Goal: Transaction & Acquisition: Purchase product/service

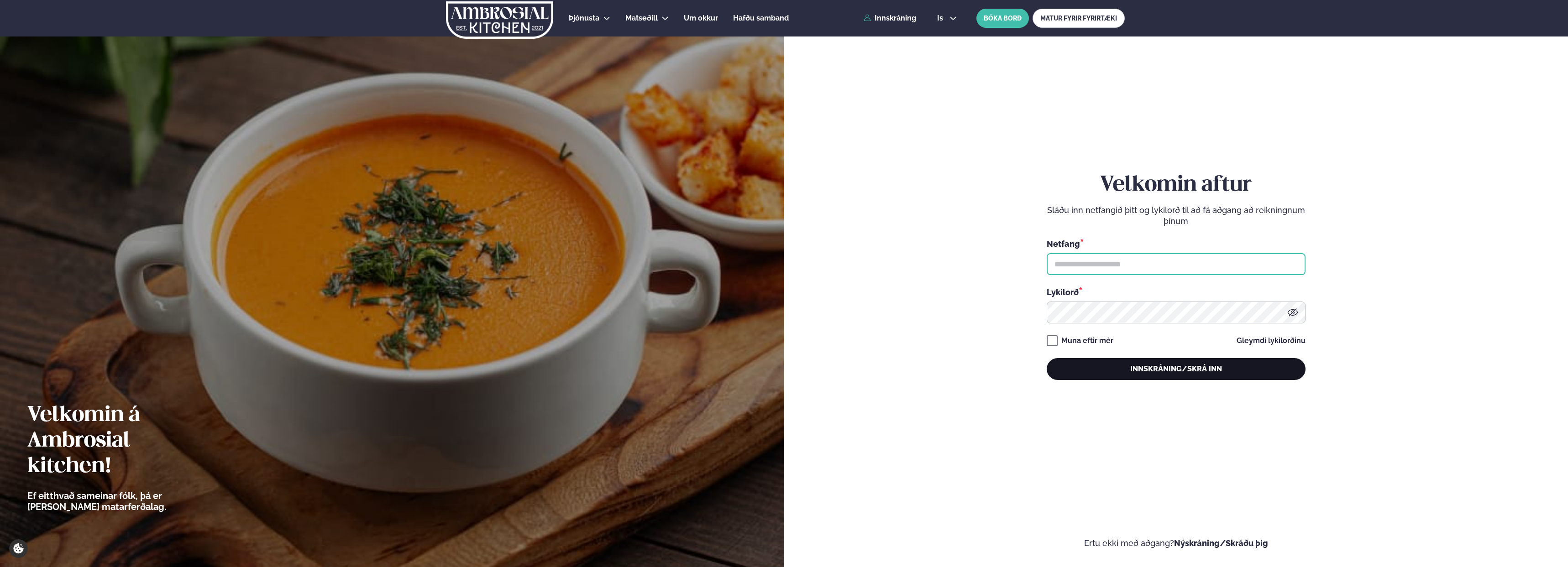
type input "**********"
click at [1131, 373] on button "Innskráning/Skrá inn" at bounding box center [1176, 369] width 259 height 22
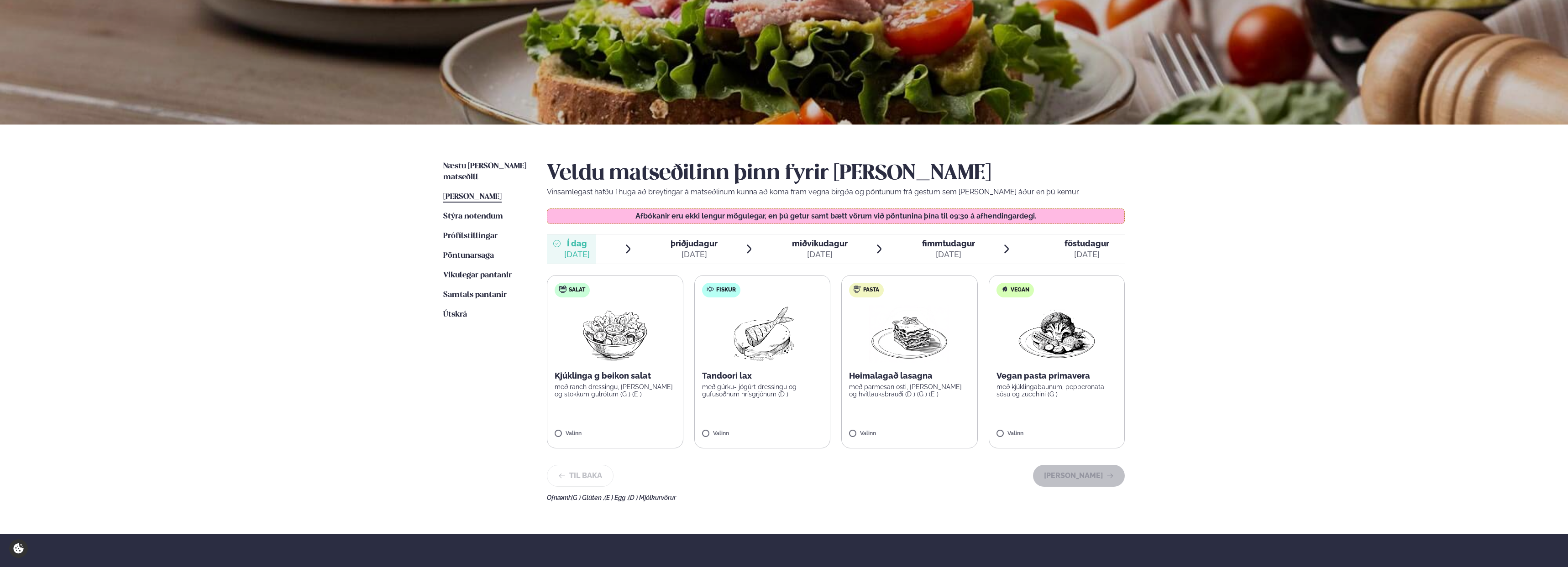
scroll to position [132, 0]
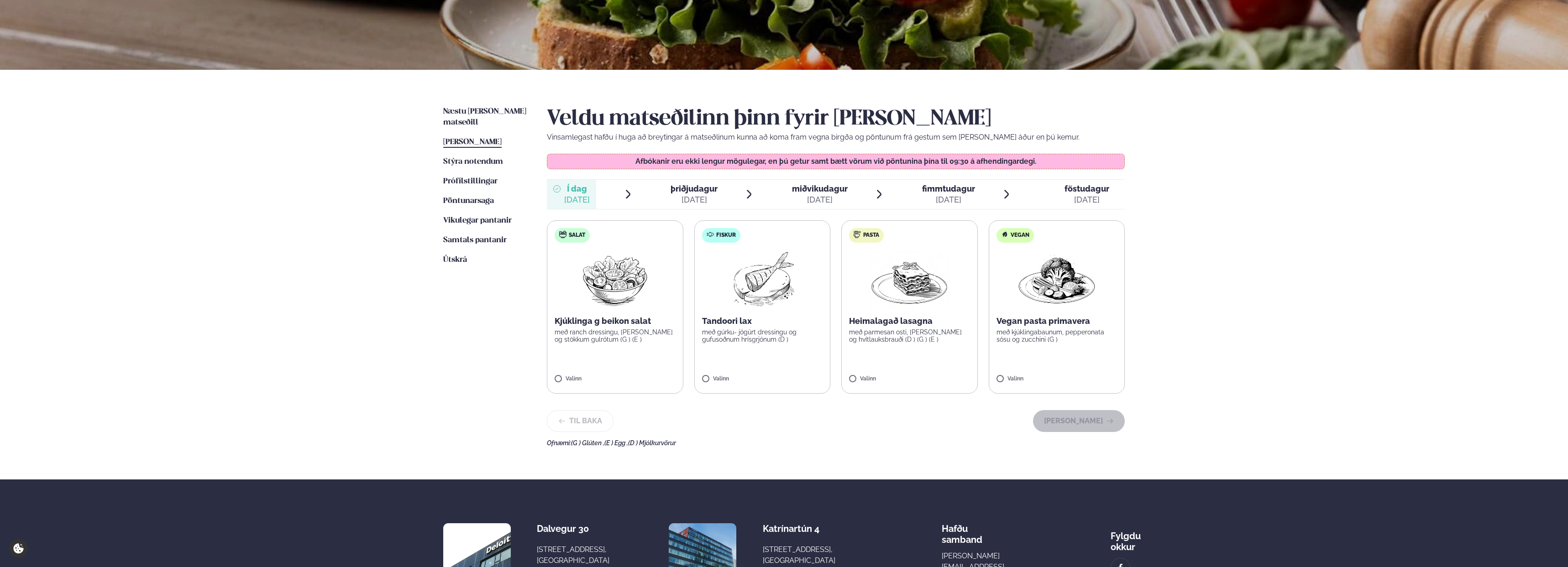
click at [751, 300] on img at bounding box center [762, 279] width 81 height 58
click at [1087, 424] on button "[PERSON_NAME]" at bounding box center [1079, 421] width 92 height 22
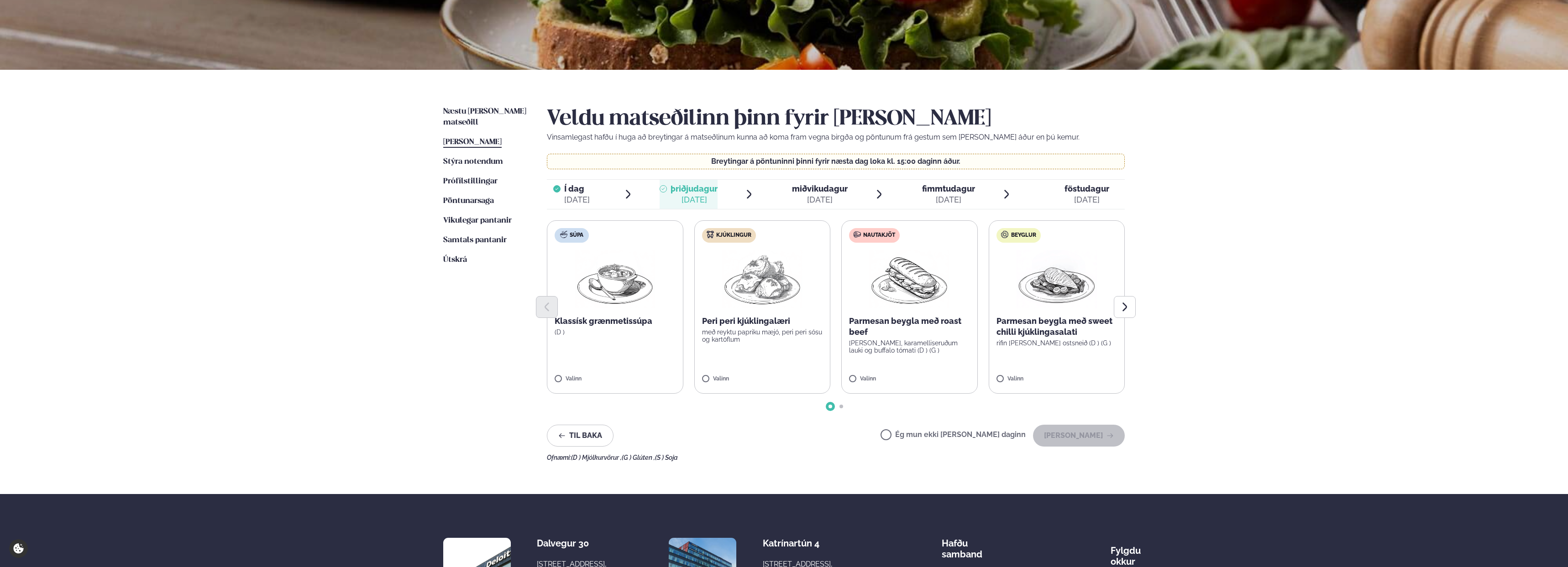
click at [800, 340] on p "með reyktu papriku mæjó, peri peri sósu og kartöflum" at bounding box center [762, 336] width 121 height 15
click at [1090, 439] on button "[PERSON_NAME]" at bounding box center [1079, 436] width 92 height 22
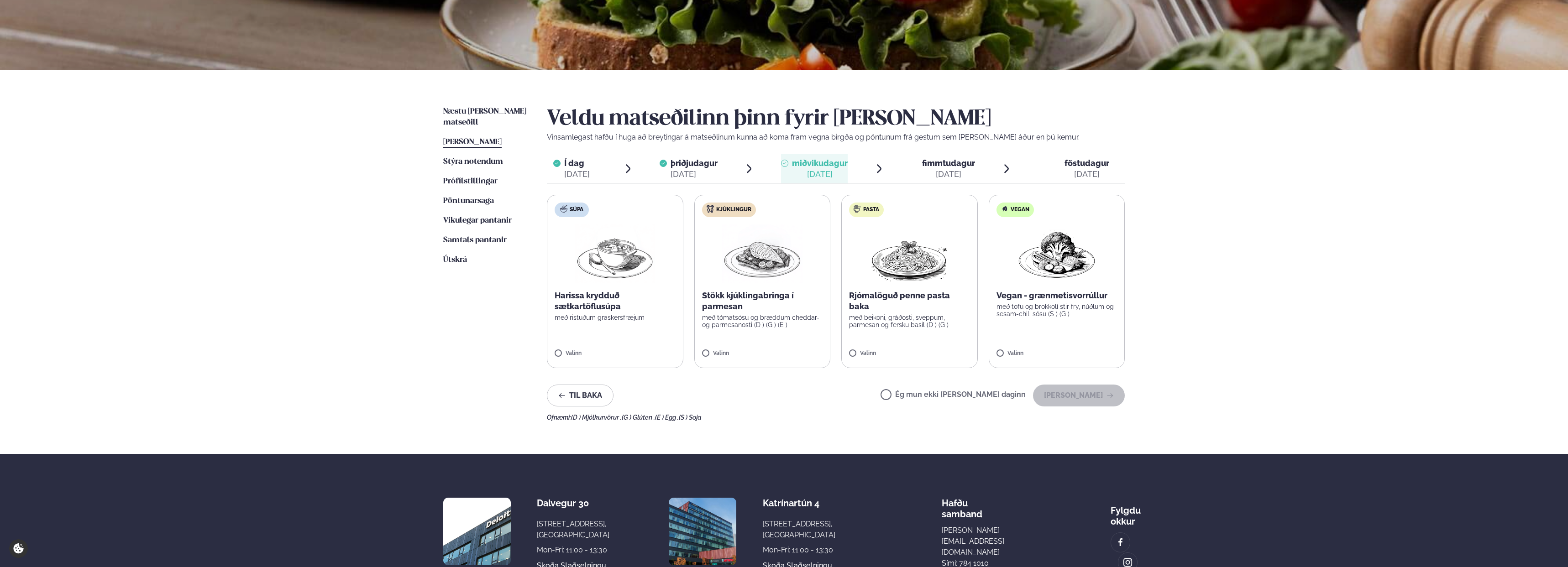
click at [810, 251] on label "Kjúklingur Stökk kjúklingabringa í parmesan með tómatsósu og bræddum cheddar- o…" at bounding box center [763, 281] width 136 height 173
click at [1101, 398] on button "[PERSON_NAME]" at bounding box center [1079, 395] width 92 height 22
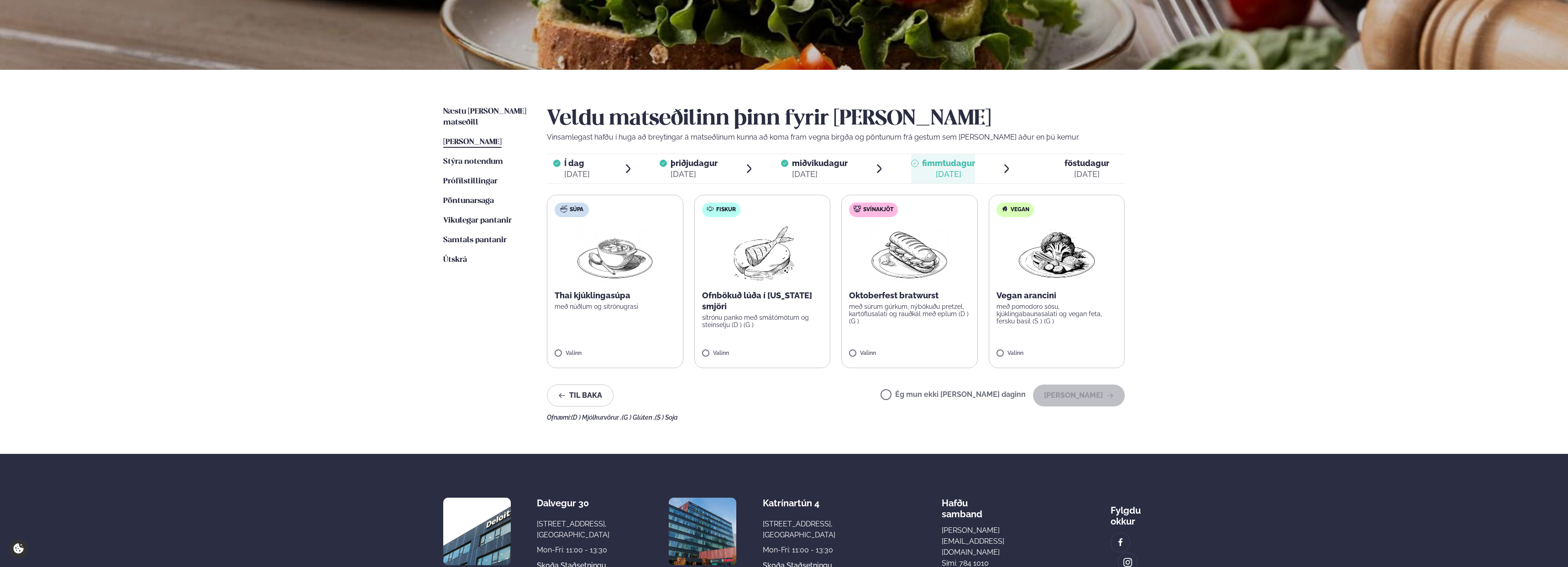
click at [774, 290] on p "Ofnbökuð lúða í [US_STATE] smjöri" at bounding box center [762, 301] width 121 height 22
click at [1085, 395] on button "[PERSON_NAME]" at bounding box center [1079, 395] width 92 height 22
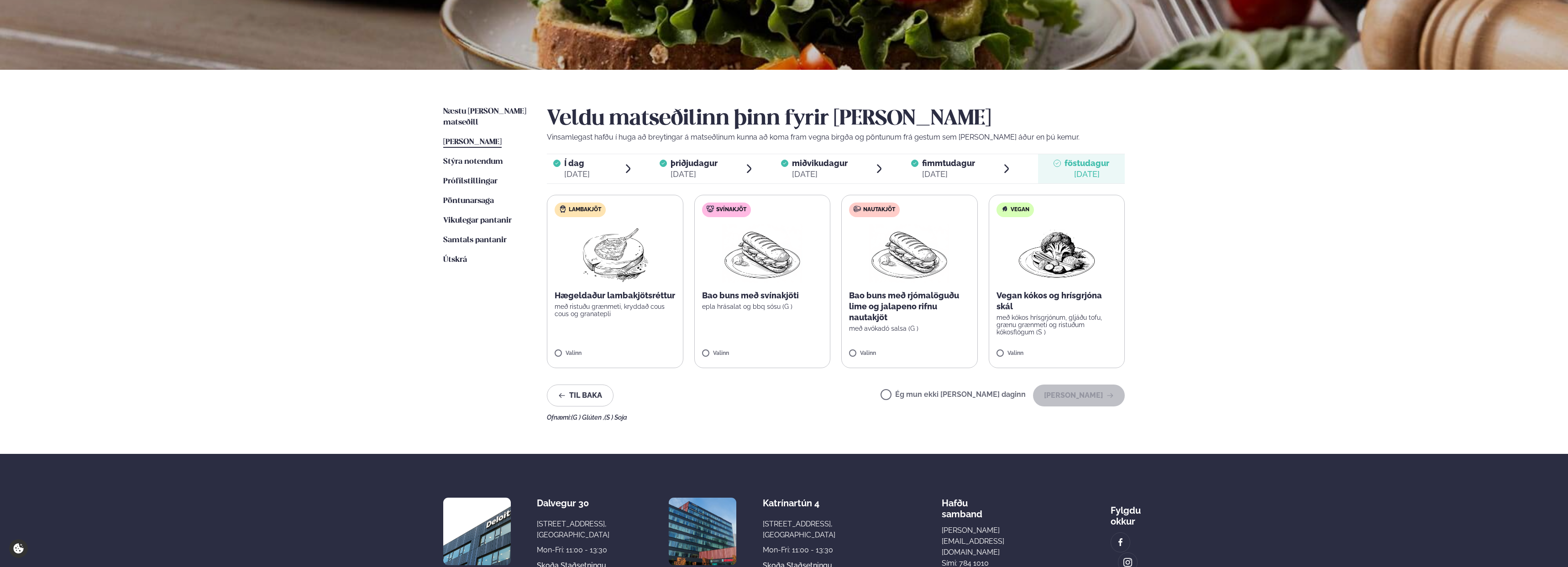
click at [881, 344] on label "Nautakjöt Bao buns með rjómalöguðu lime og jalapeno rifnu nautakjöt með avókadó…" at bounding box center [909, 281] width 136 height 173
click at [1107, 401] on button "[PERSON_NAME]" at bounding box center [1079, 395] width 92 height 22
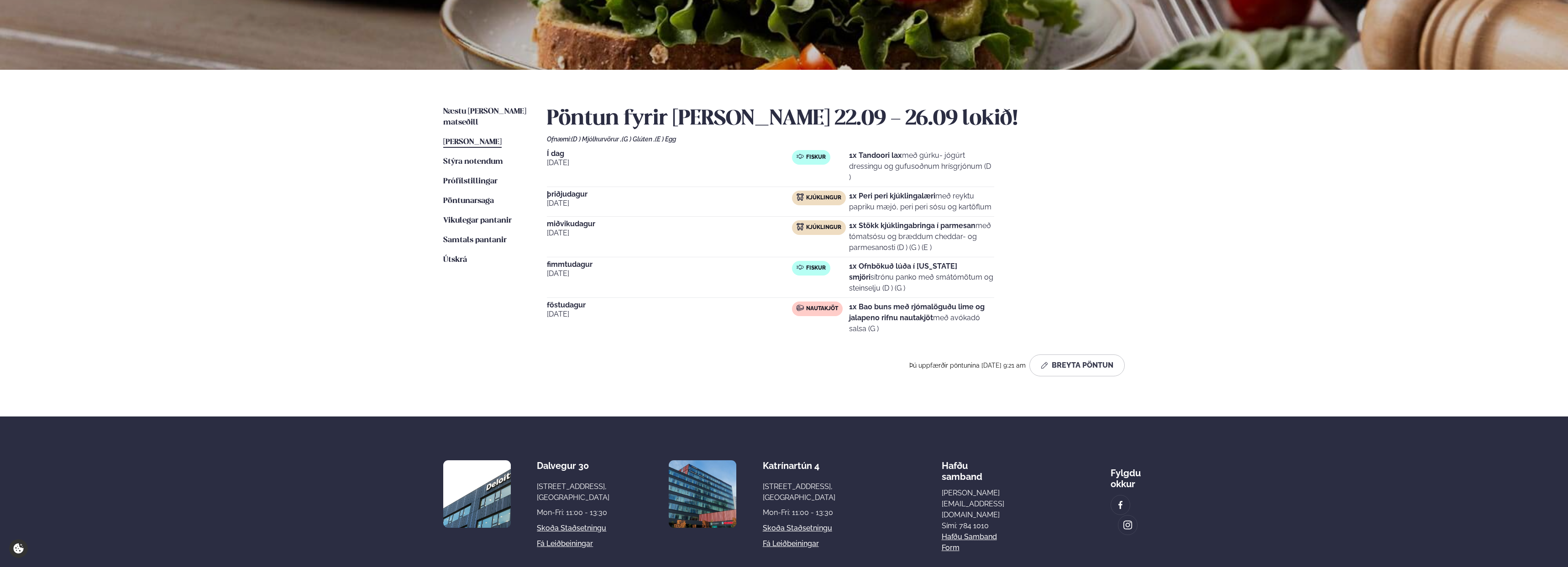
click at [1239, 311] on div "Þjónusta Hádegismatur fyrir fyrirtæki Fyrirtækja veitingar Einkapartý Matseðill…" at bounding box center [784, 245] width 1568 height 755
